Goal: Task Accomplishment & Management: Manage account settings

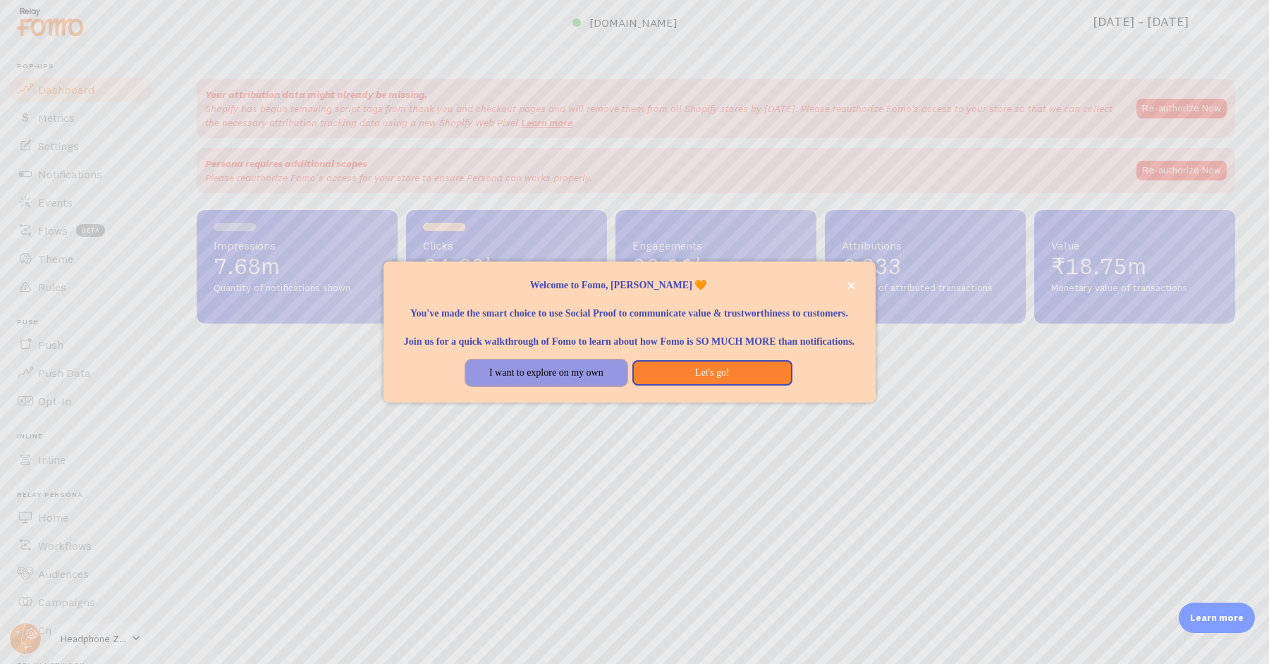
click at [580, 383] on button "I want to explore on my own" at bounding box center [546, 372] width 160 height 25
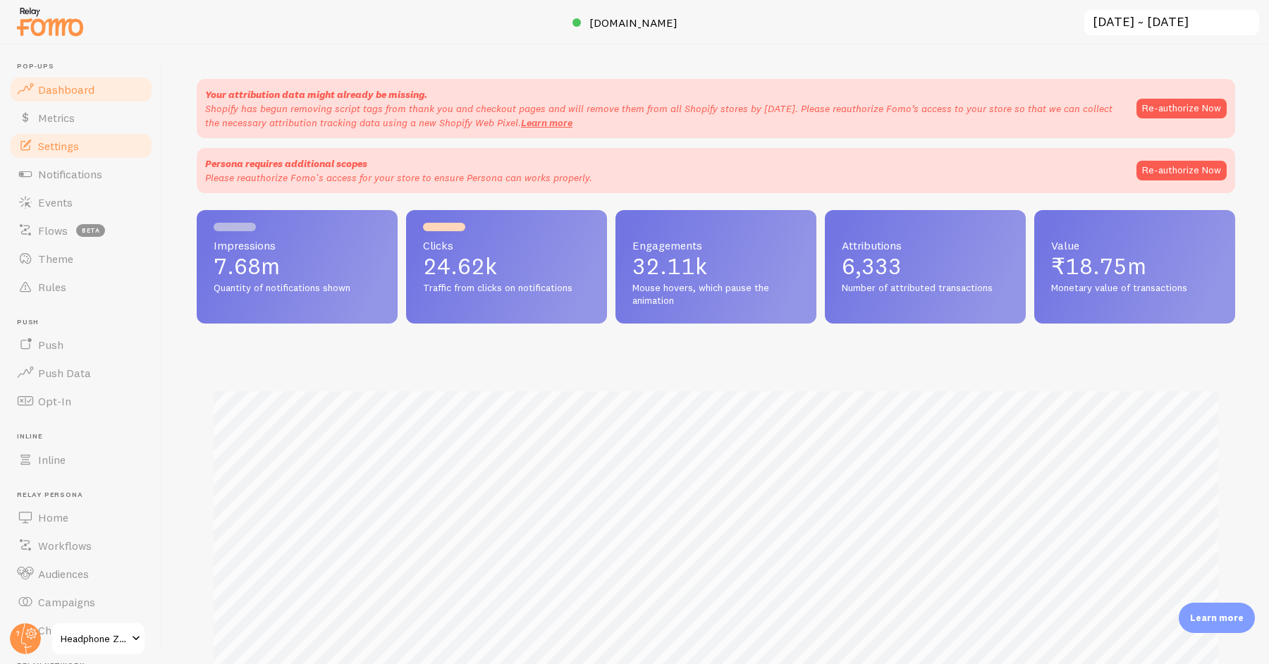
click at [94, 149] on link "Settings" at bounding box center [80, 146] width 145 height 28
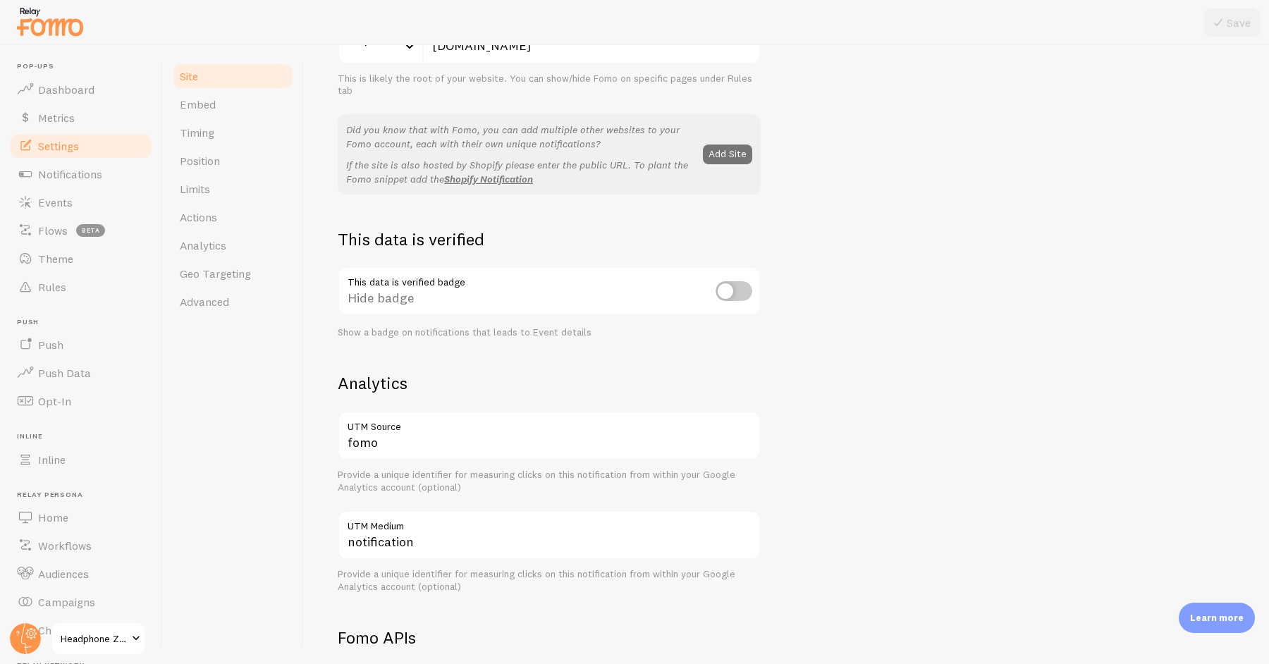
scroll to position [666, 0]
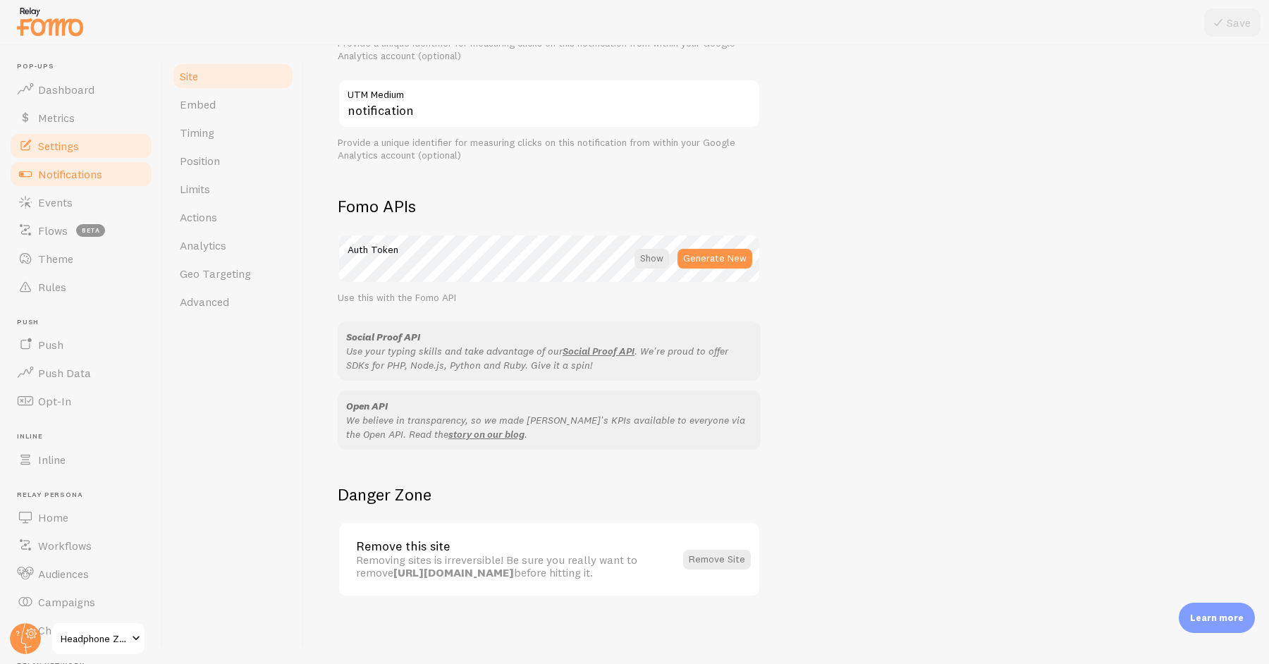
click at [78, 173] on span "Notifications" at bounding box center [70, 174] width 64 height 14
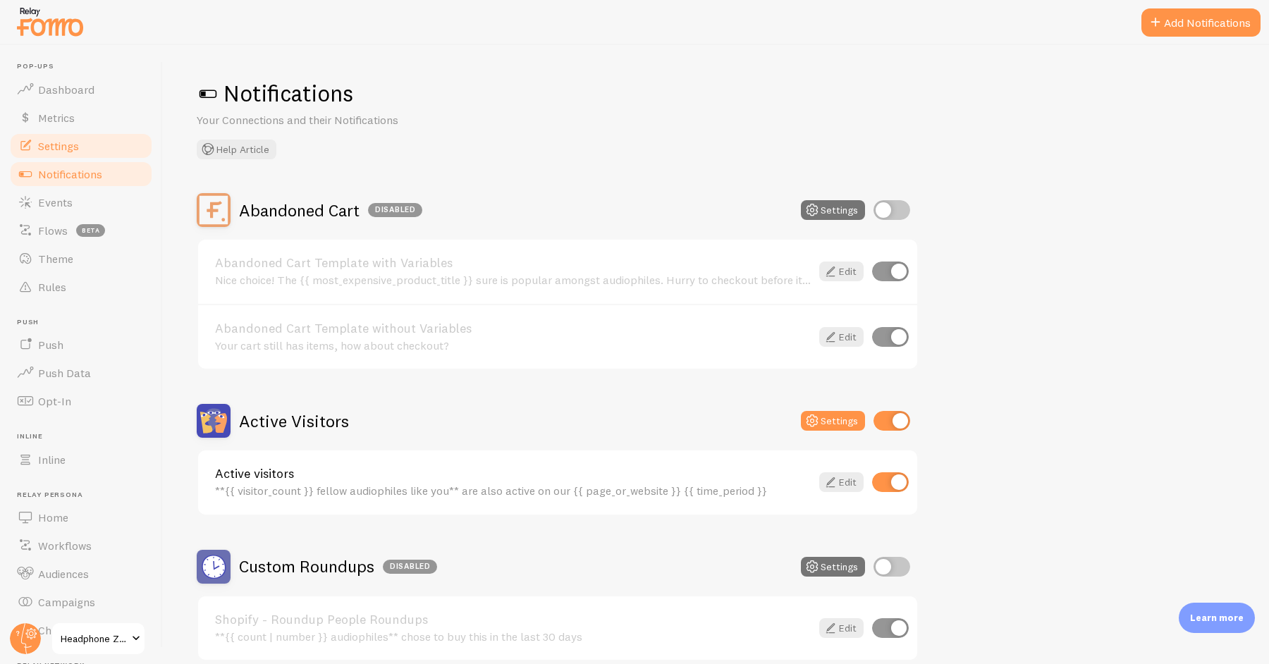
click at [76, 154] on link "Settings" at bounding box center [80, 146] width 145 height 28
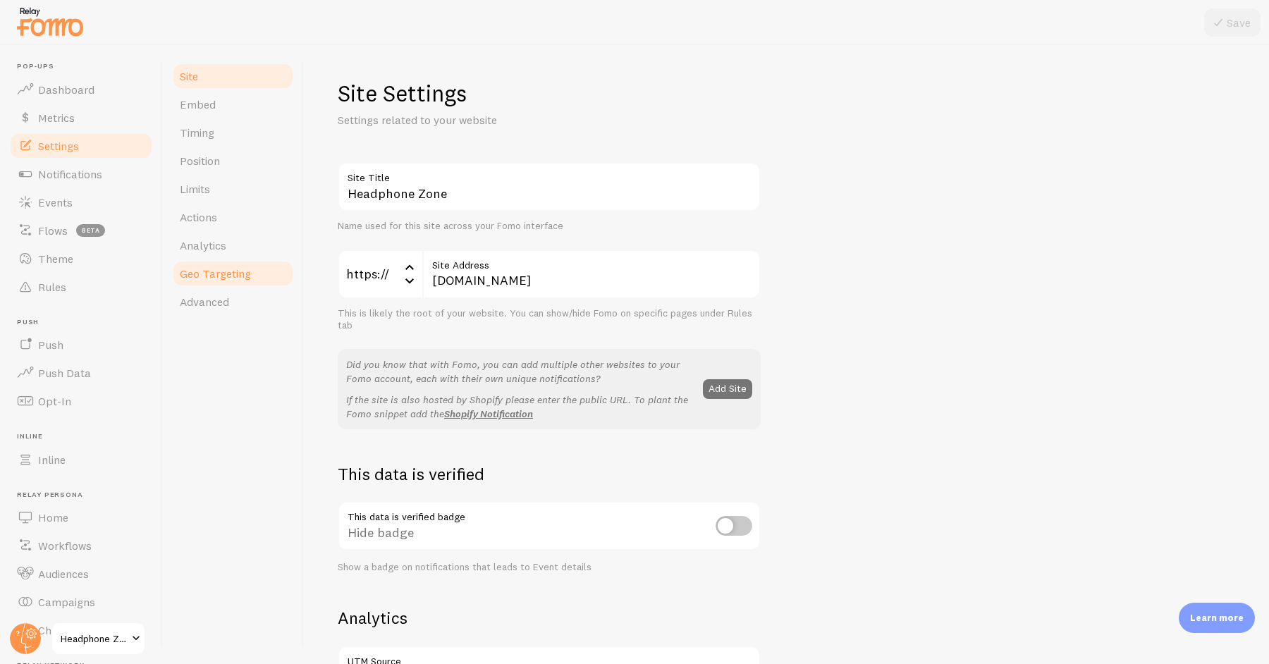
click at [217, 266] on span "Geo Targeting" at bounding box center [215, 273] width 71 height 14
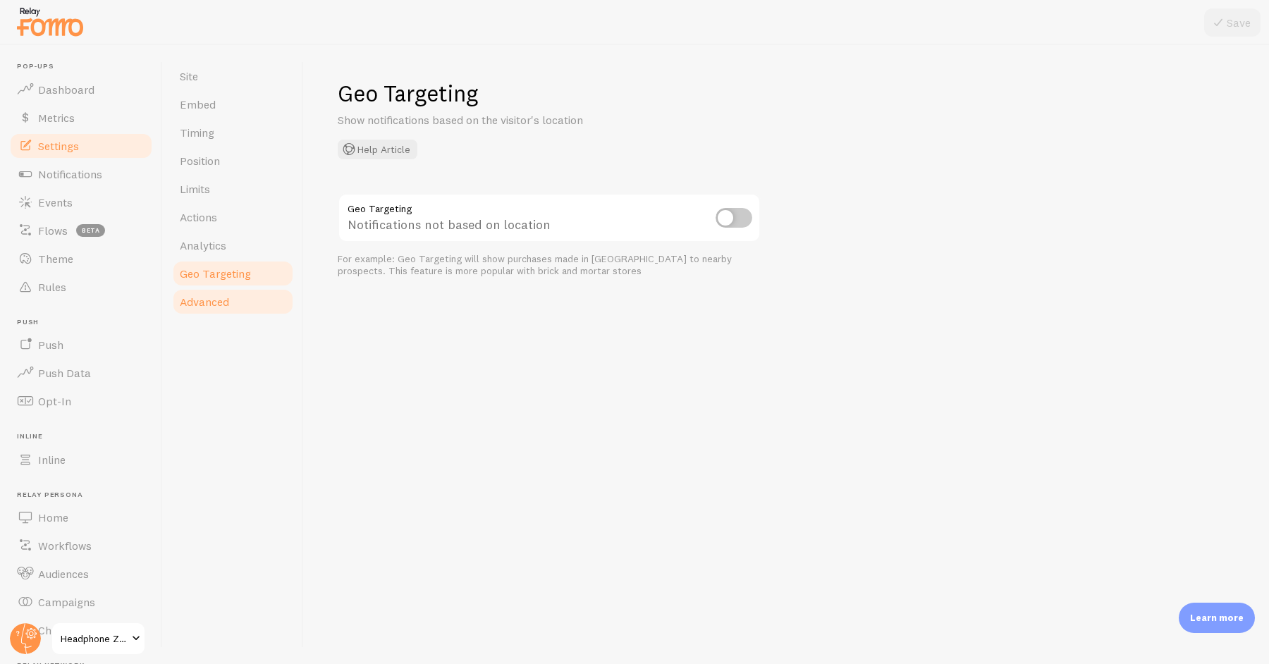
click at [215, 297] on span "Advanced" at bounding box center [204, 302] width 49 height 14
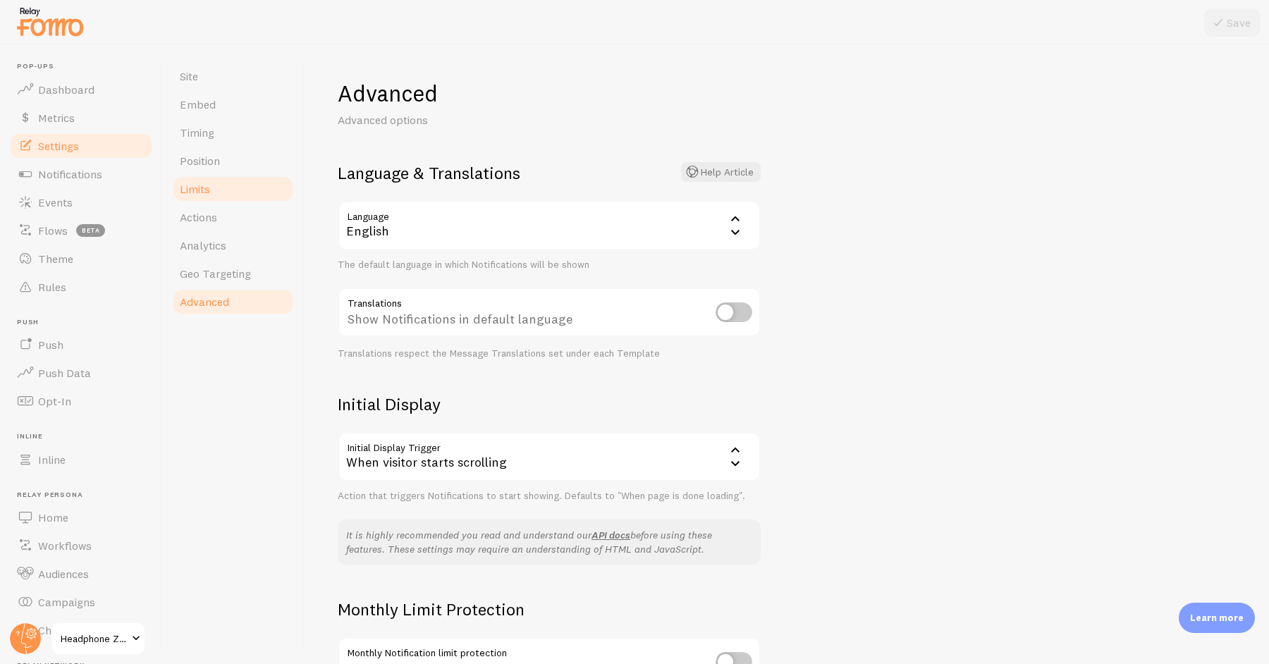
click at [210, 195] on span "Limits" at bounding box center [195, 189] width 30 height 14
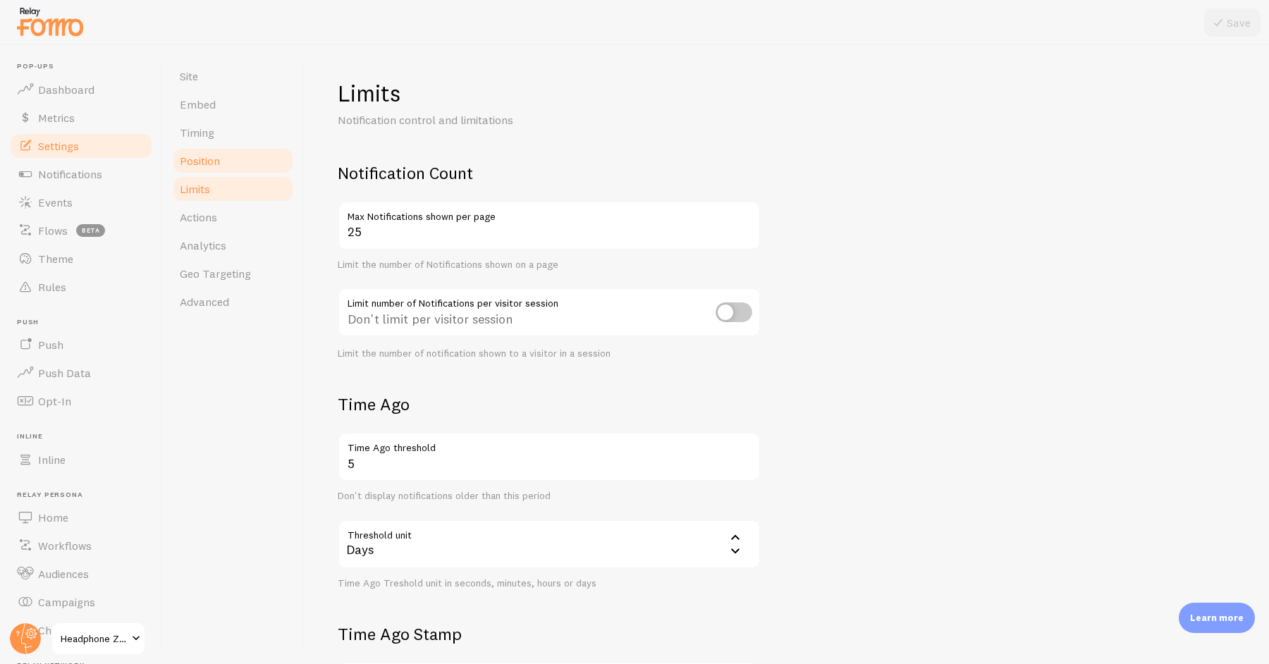
click at [210, 156] on span "Position" at bounding box center [200, 161] width 40 height 14
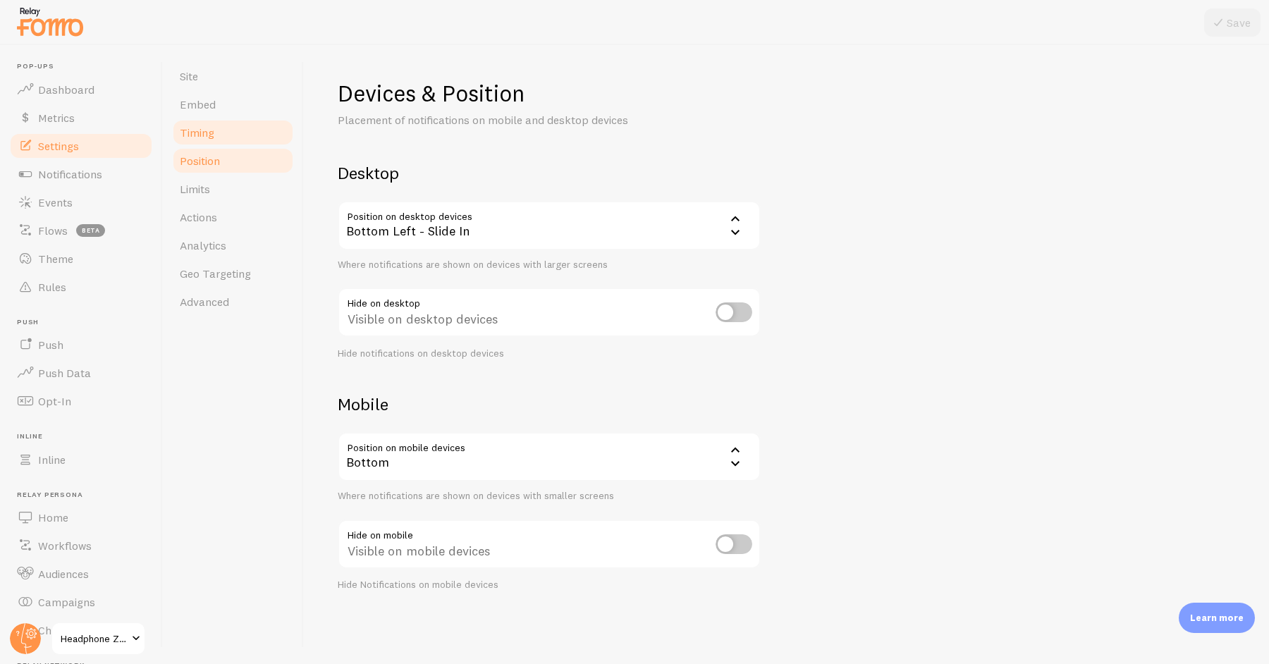
click at [211, 130] on span "Timing" at bounding box center [197, 132] width 35 height 14
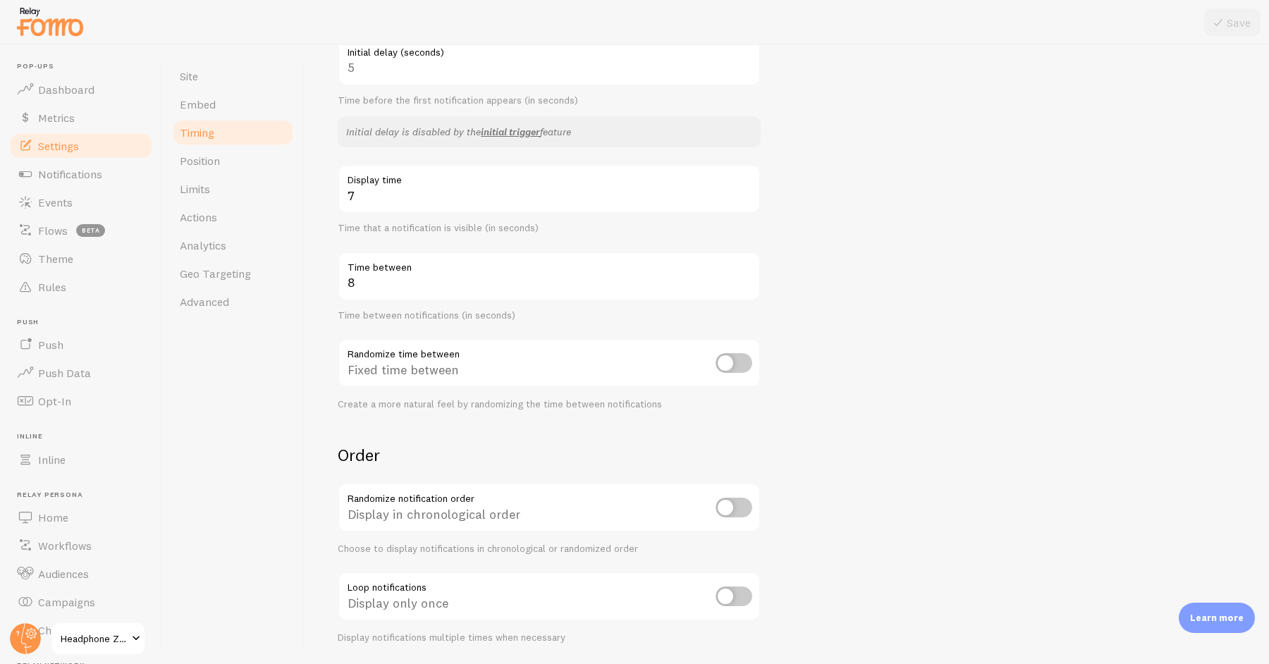
scroll to position [156, 0]
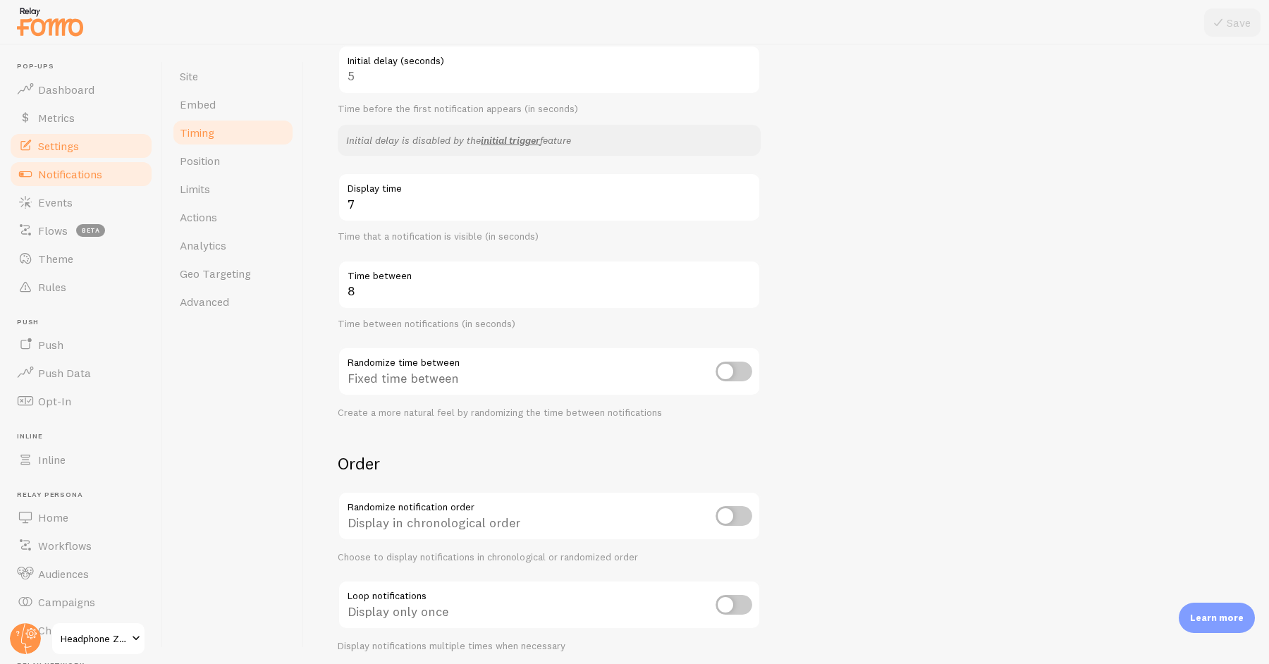
click at [86, 173] on span "Notifications" at bounding box center [70, 174] width 64 height 14
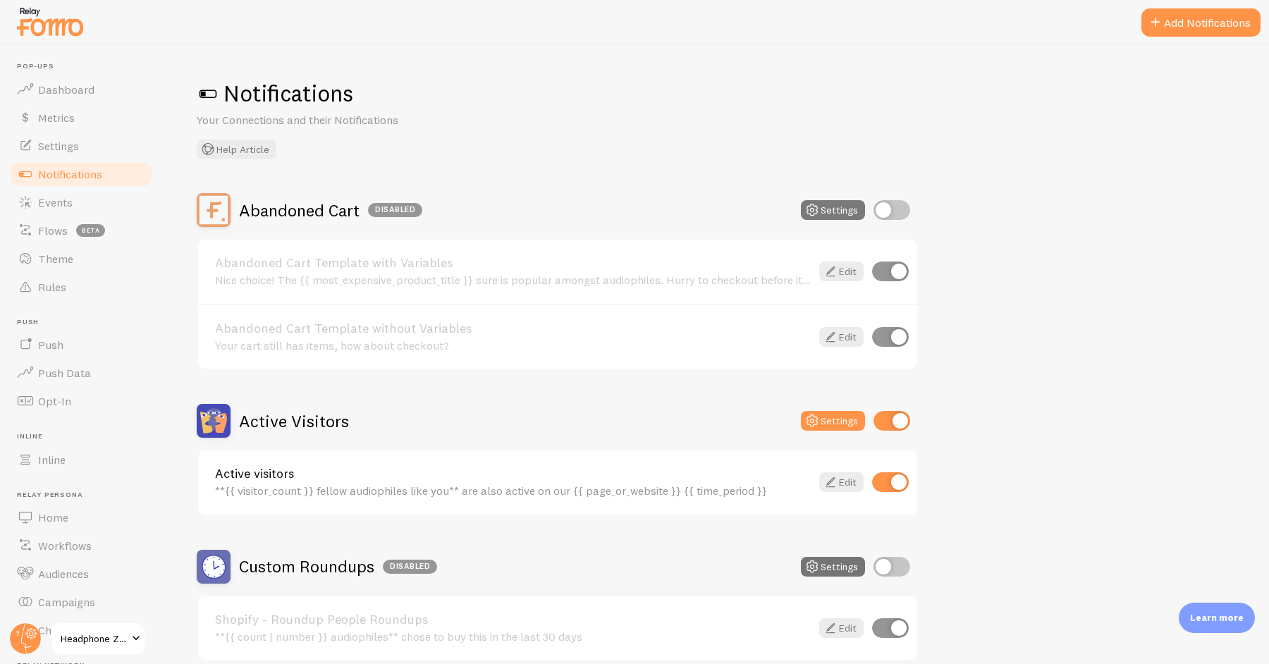
click at [814, 203] on icon at bounding box center [811, 210] width 17 height 17
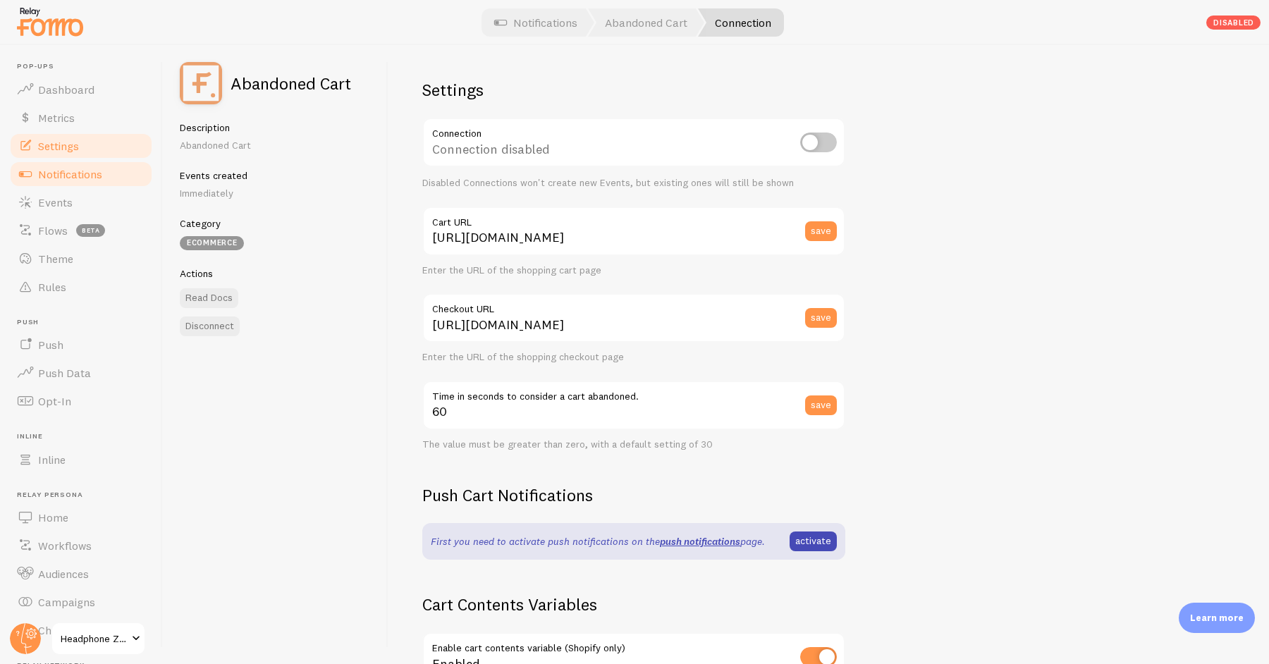
click at [104, 150] on link "Settings" at bounding box center [80, 146] width 145 height 28
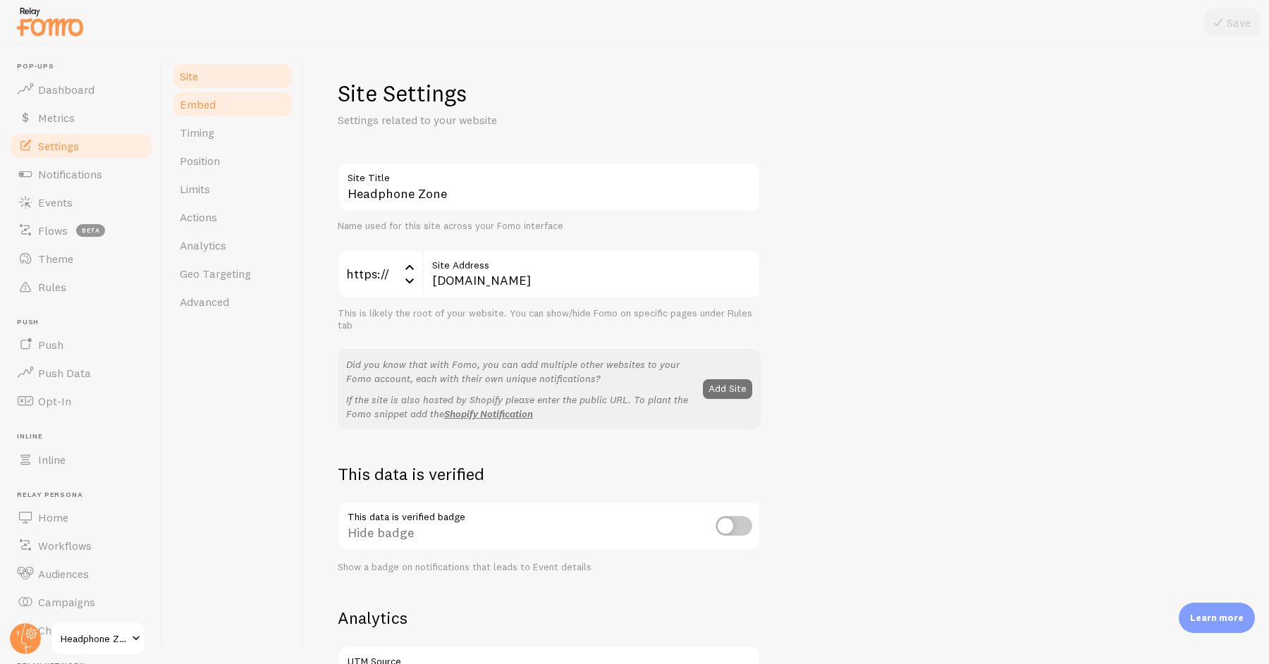
click at [209, 101] on span "Embed" at bounding box center [198, 104] width 36 height 14
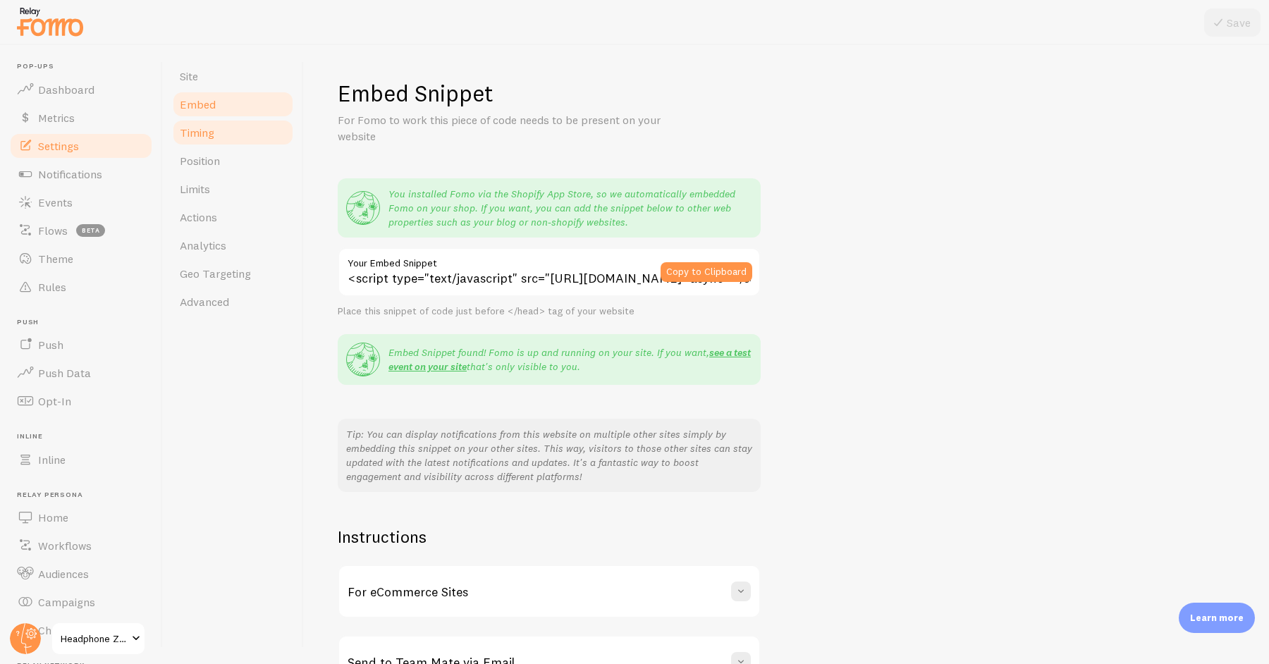
click at [209, 121] on link "Timing" at bounding box center [232, 132] width 123 height 28
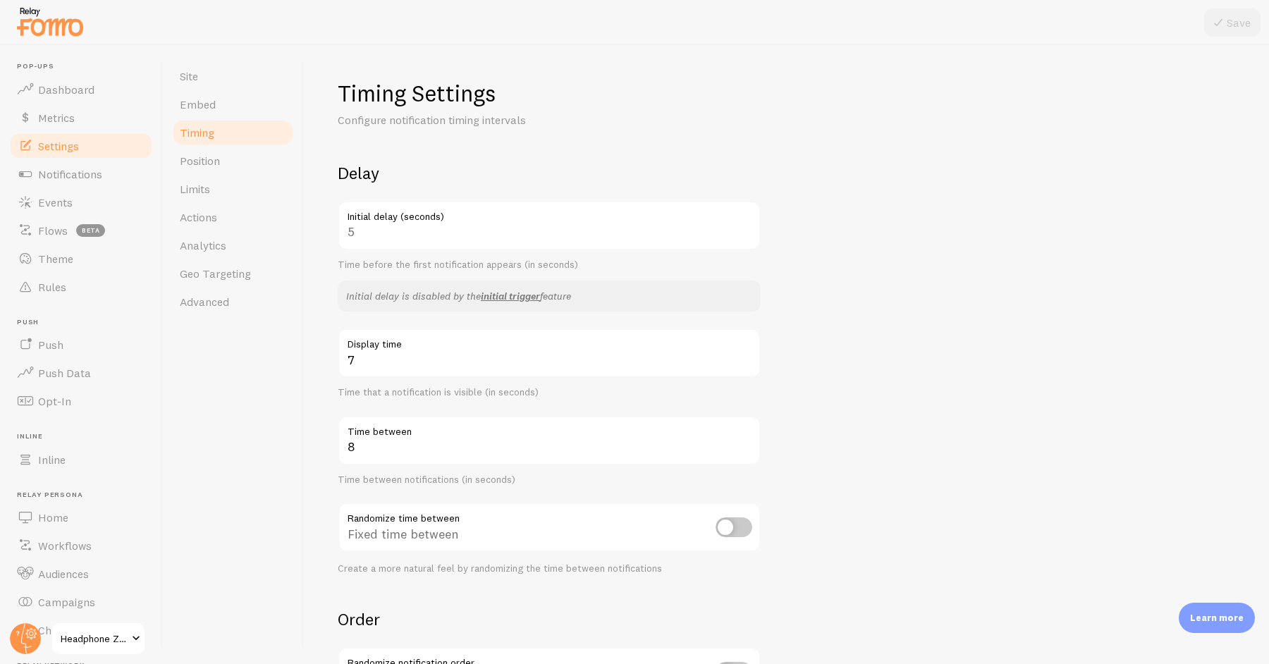
scroll to position [210, 0]
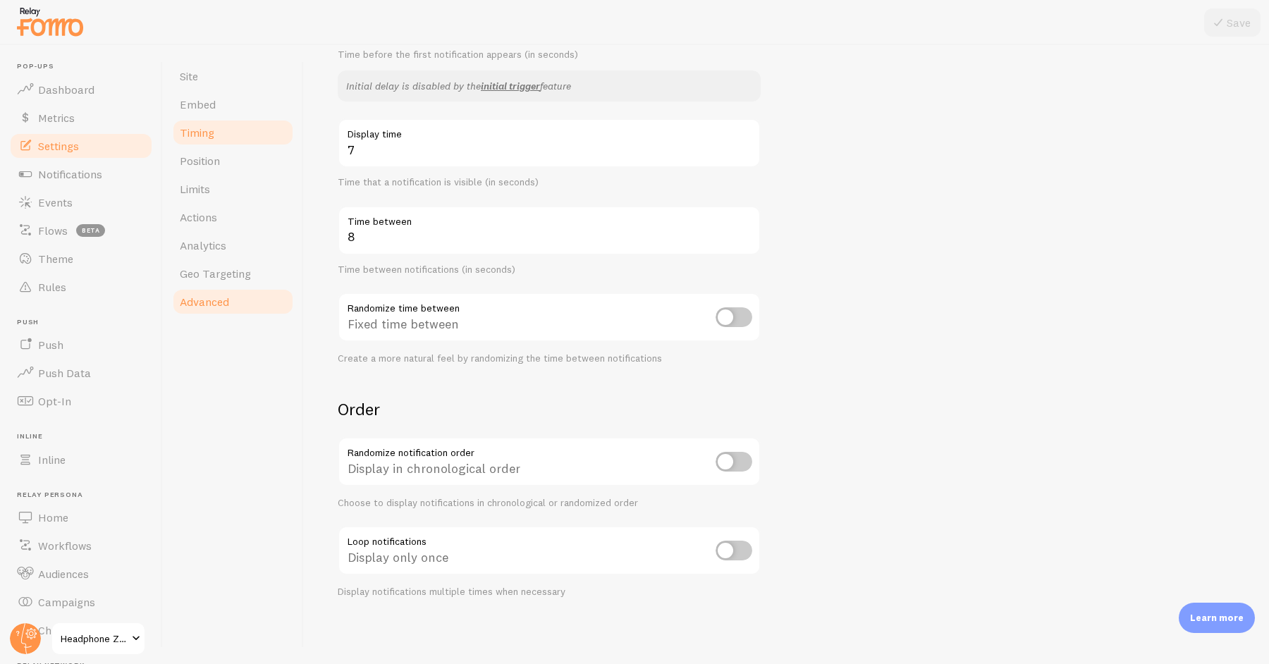
click at [216, 305] on span "Advanced" at bounding box center [204, 302] width 49 height 14
